Goal: Information Seeking & Learning: Stay updated

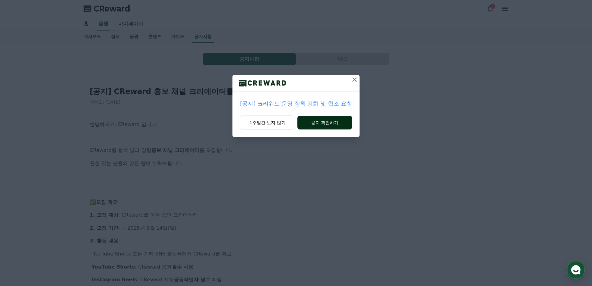
click at [330, 119] on button "공지 확인하기" at bounding box center [324, 123] width 54 height 14
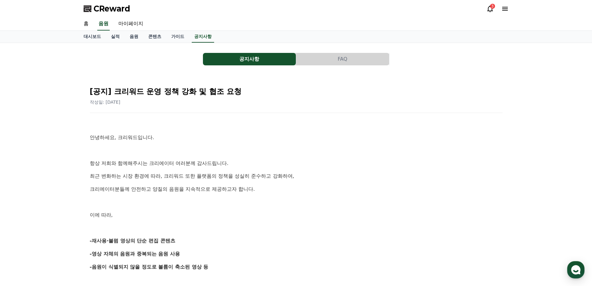
click at [342, 58] on button "FAQ" at bounding box center [342, 59] width 93 height 12
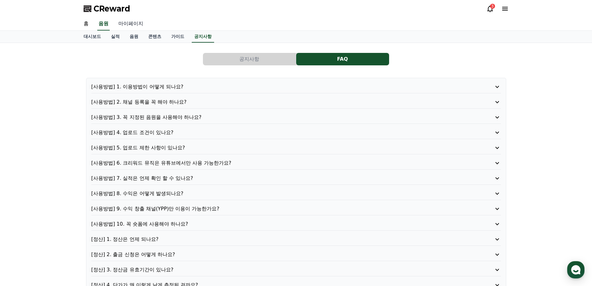
click at [128, 19] on link "마이페이지" at bounding box center [130, 23] width 35 height 13
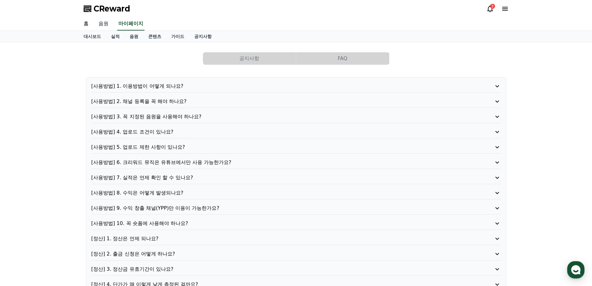
select select "**********"
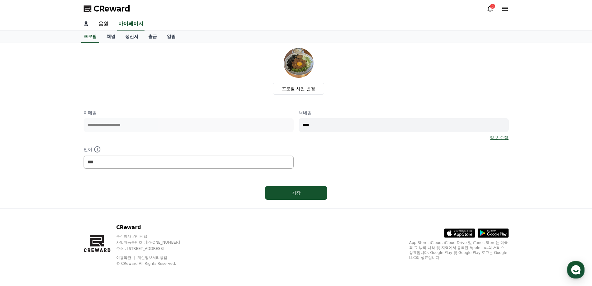
click at [84, 24] on link "홈" at bounding box center [86, 23] width 15 height 13
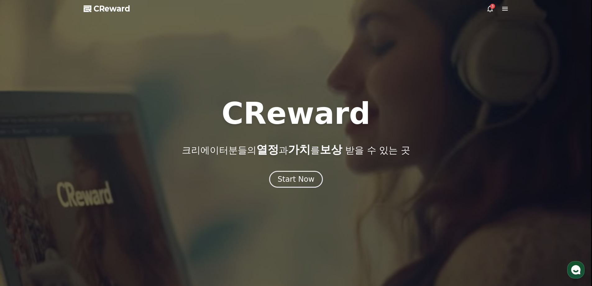
click at [101, 14] on div at bounding box center [296, 143] width 592 height 286
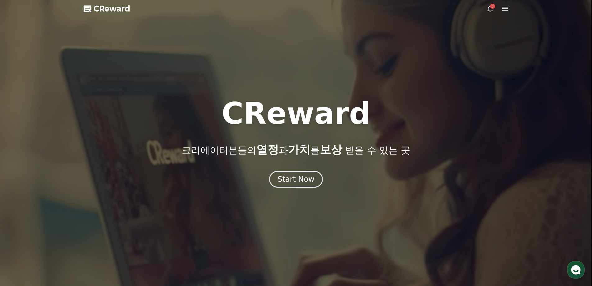
click at [111, 9] on span "CReward" at bounding box center [112, 9] width 37 height 10
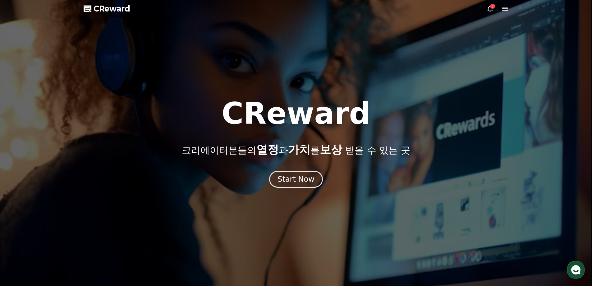
click at [495, 11] on div "3" at bounding box center [497, 8] width 22 height 7
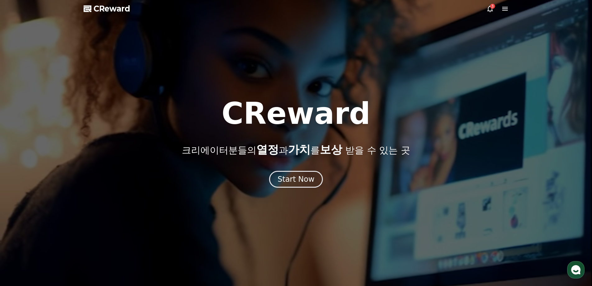
click at [490, 9] on icon at bounding box center [489, 8] width 7 height 7
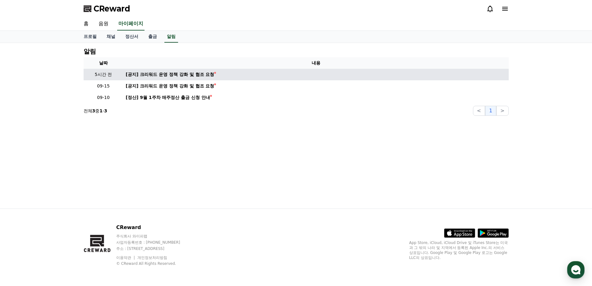
click at [183, 78] on td "[공지] 크리워드 운영 정책 강화 및 협조 요청" at bounding box center [315, 74] width 385 height 11
click at [186, 72] on div "[공지] 크리워드 운영 정책 강화 및 협조 요청" at bounding box center [170, 74] width 89 height 7
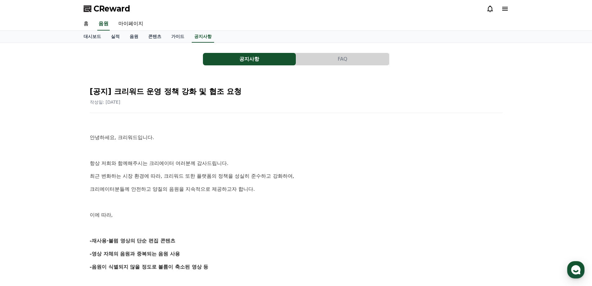
click at [490, 8] on icon at bounding box center [489, 8] width 7 height 7
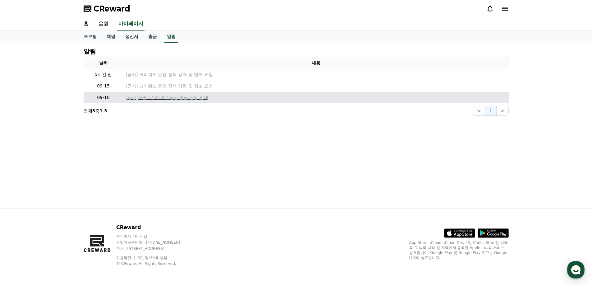
click at [171, 100] on p "[정산] 9월 1주차 매주정산 출금 신청 안내" at bounding box center [316, 97] width 380 height 7
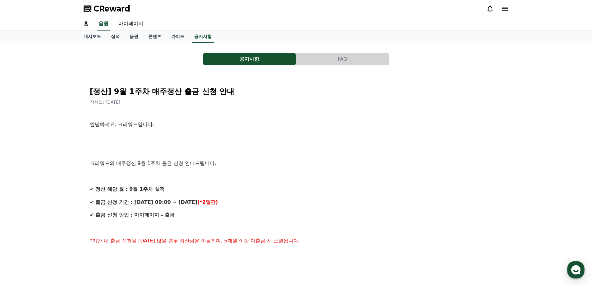
scroll to position [124, 0]
